Goal: Book appointment/travel/reservation

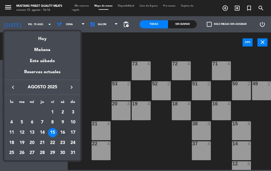
click at [59, 134] on div "16" at bounding box center [62, 132] width 9 height 9
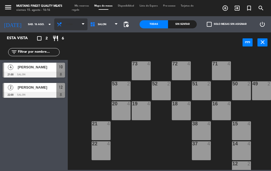
click at [75, 24] on span "Cena" at bounding box center [70, 24] width 33 height 12
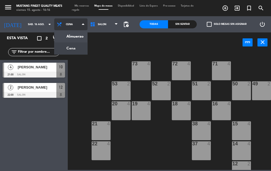
click at [72, 48] on ng-component "menu Mustang Finest Quality Meats [DATE] 15. agosto - 16:16 Mis reservas Mapa d…" at bounding box center [135, 85] width 271 height 170
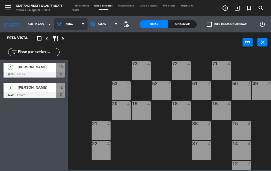
click at [77, 26] on span "Cena" at bounding box center [70, 24] width 33 height 12
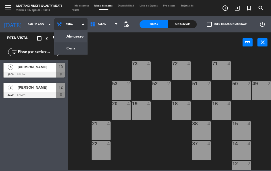
click at [73, 38] on ng-component "menu Mustang Finest Quality Meats [DATE] 15. agosto - 16:16 Mis reservas Mapa d…" at bounding box center [135, 85] width 271 height 170
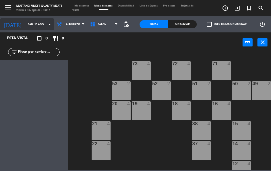
click at [39, 23] on input "sáb. 16 ago." at bounding box center [42, 24] width 35 height 8
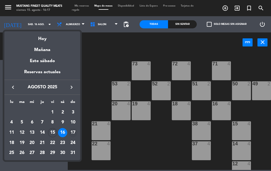
click at [71, 131] on div "17" at bounding box center [72, 132] width 9 height 9
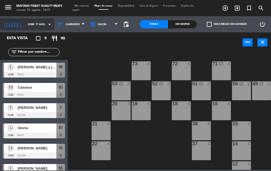
click at [39, 25] on input "dom. 17 ago." at bounding box center [42, 24] width 35 height 8
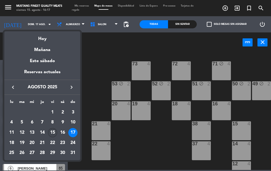
click at [52, 133] on div "15" at bounding box center [52, 132] width 9 height 9
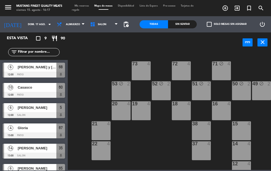
type input "vie. 15 ago."
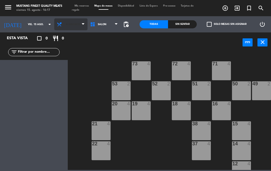
click at [75, 24] on span "Almuerzo" at bounding box center [70, 24] width 33 height 12
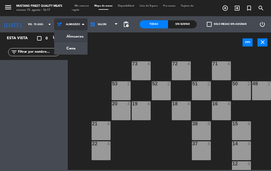
click at [69, 50] on ng-component "menu Mustang Finest Quality Meats [DATE] 15. agosto - 16:17 Mis reservas Mapa d…" at bounding box center [135, 85] width 271 height 170
